Goal: Transaction & Acquisition: Purchase product/service

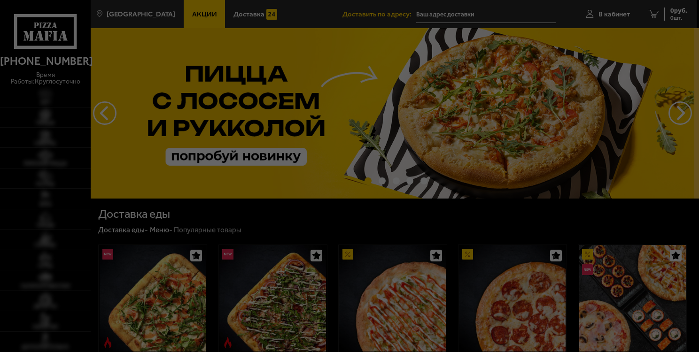
type input "[STREET_ADDRESS]"
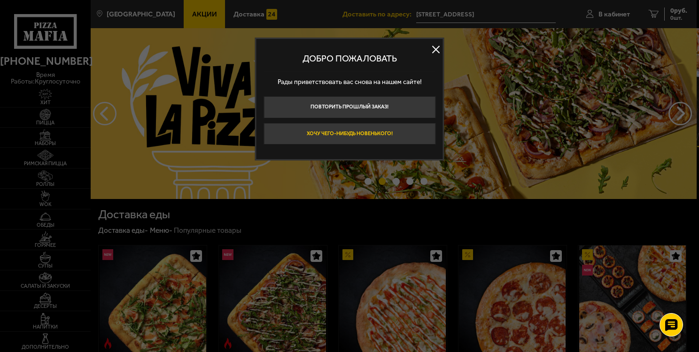
click at [394, 137] on button "Хочу чего-нибудь новенького!" at bounding box center [350, 134] width 172 height 22
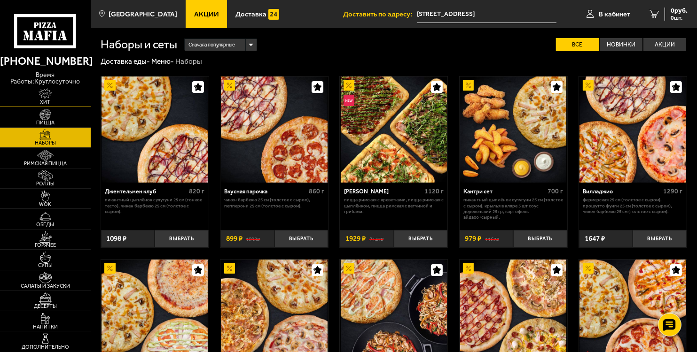
click at [53, 98] on img at bounding box center [45, 93] width 28 height 11
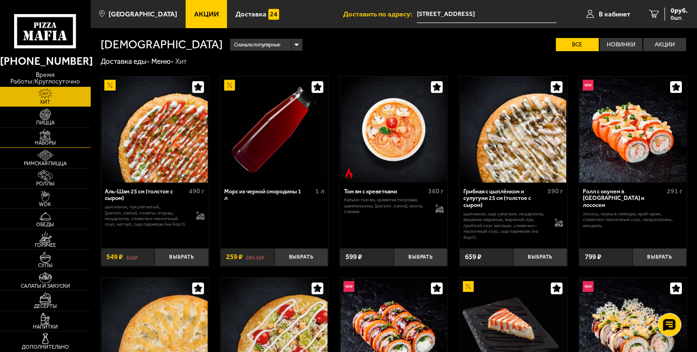
click at [48, 133] on img at bounding box center [45, 134] width 28 height 11
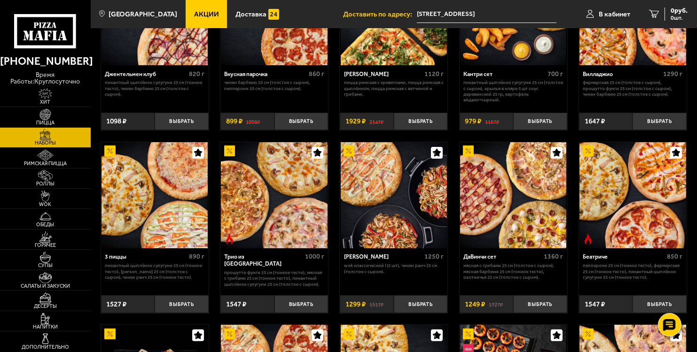
scroll to position [109, 0]
